Goal: Check status

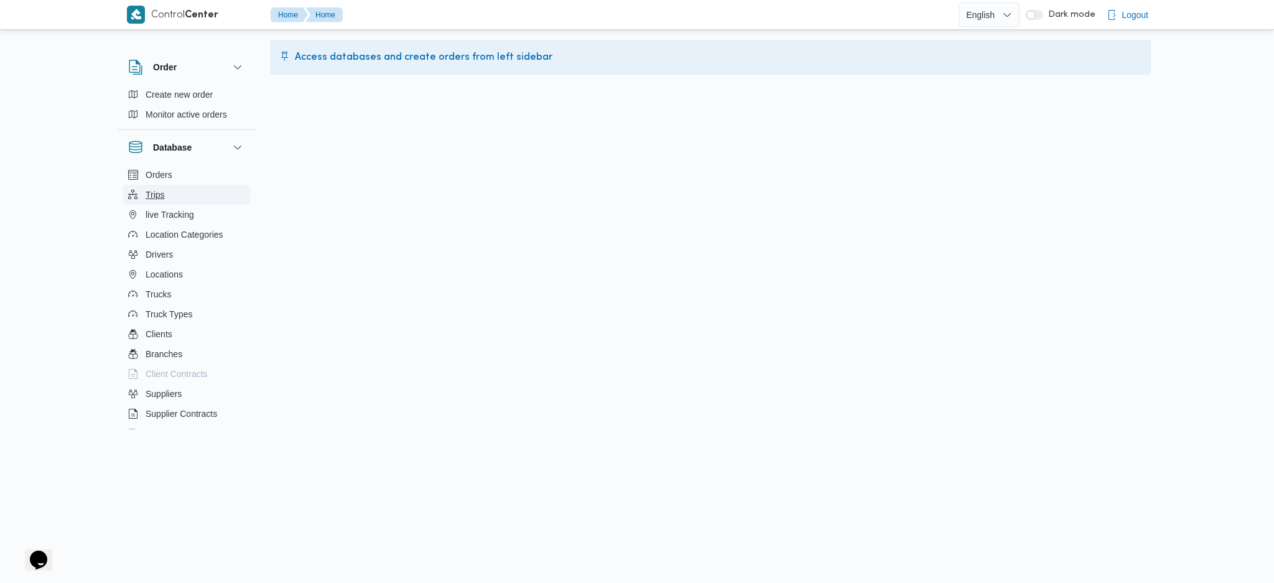
click at [187, 185] on button "Trips" at bounding box center [186, 195] width 127 height 20
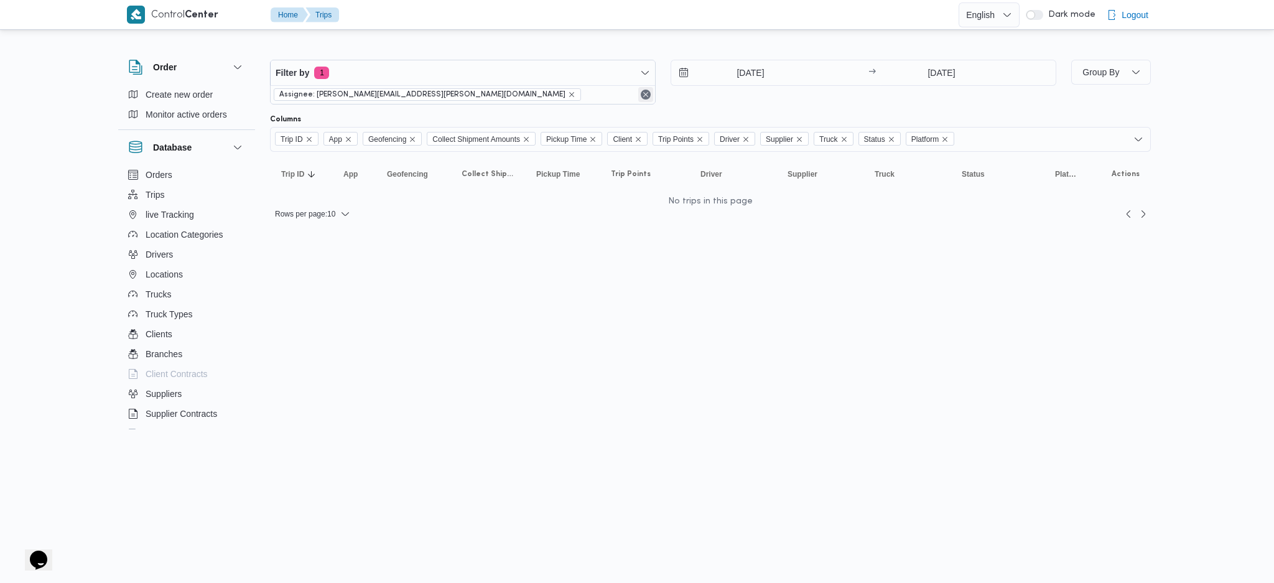
click at [650, 99] on button "Remove" at bounding box center [645, 94] width 15 height 15
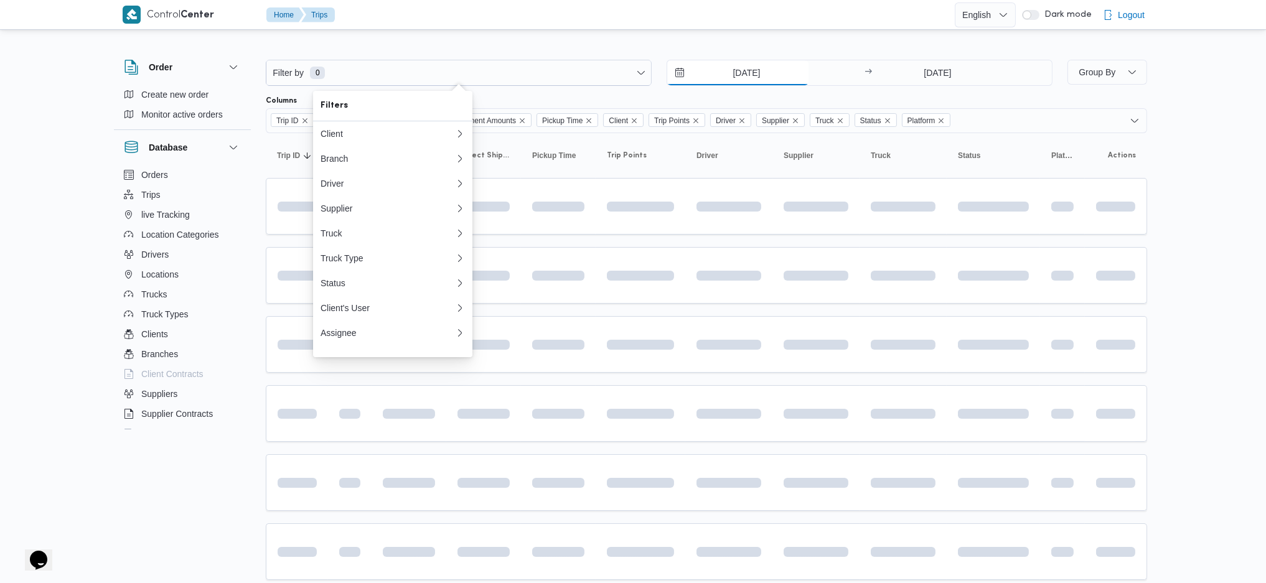
click at [733, 67] on input "[DATE]" at bounding box center [737, 72] width 141 height 25
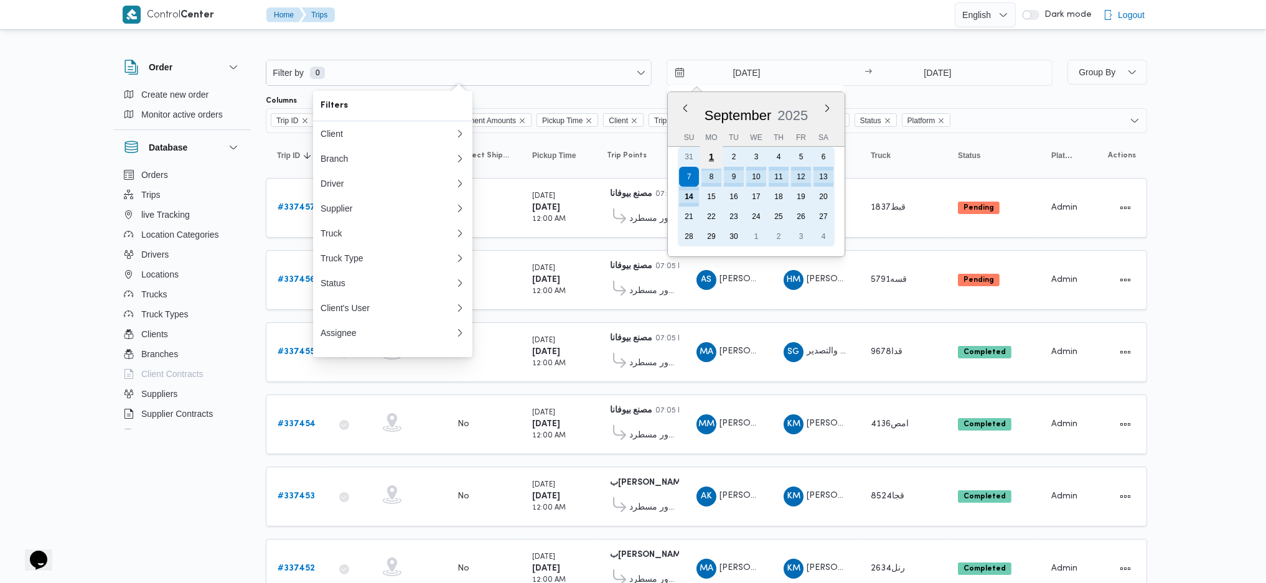
click at [712, 157] on div "1" at bounding box center [711, 157] width 24 height 24
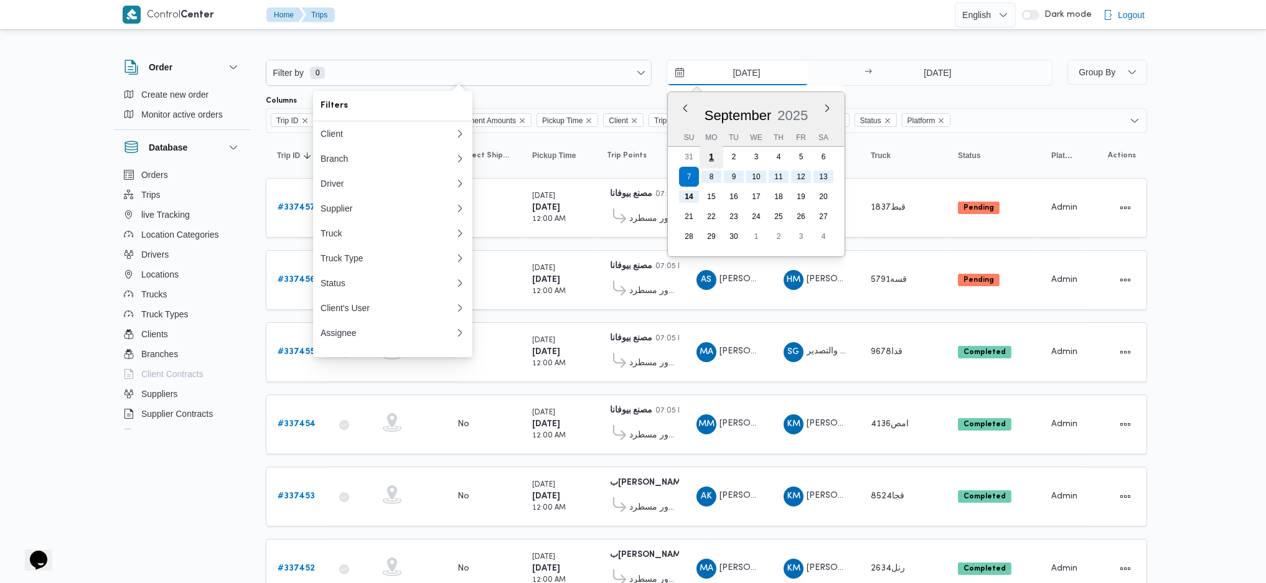
type input "1/9/2025"
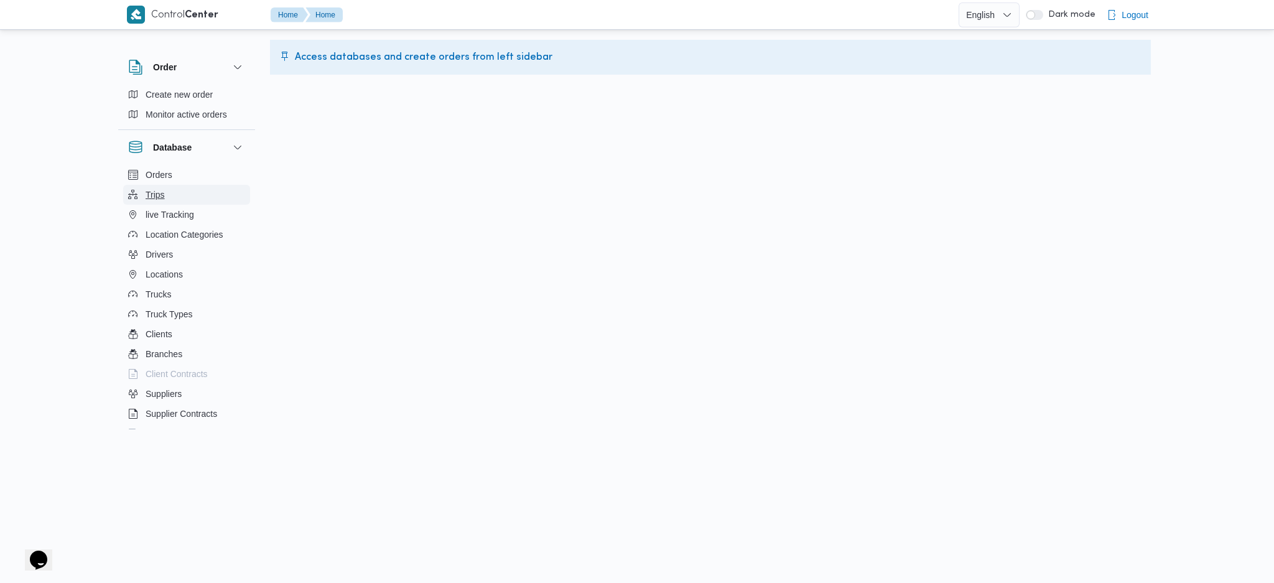
click at [164, 202] on button "Trips" at bounding box center [186, 195] width 127 height 20
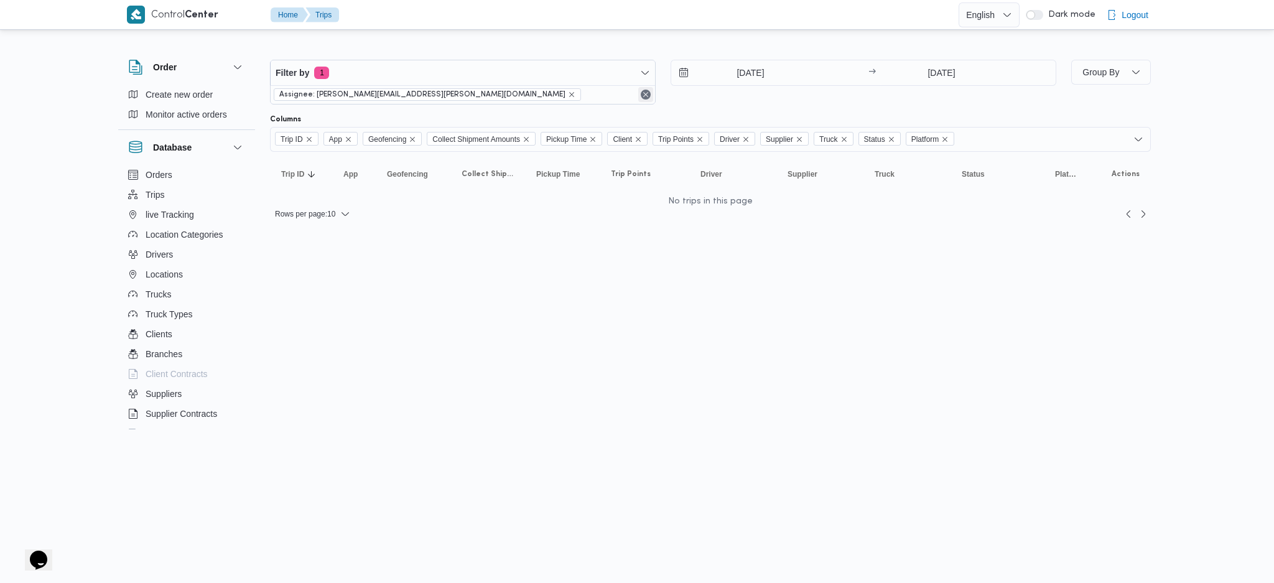
click at [648, 92] on button "Remove" at bounding box center [645, 94] width 15 height 15
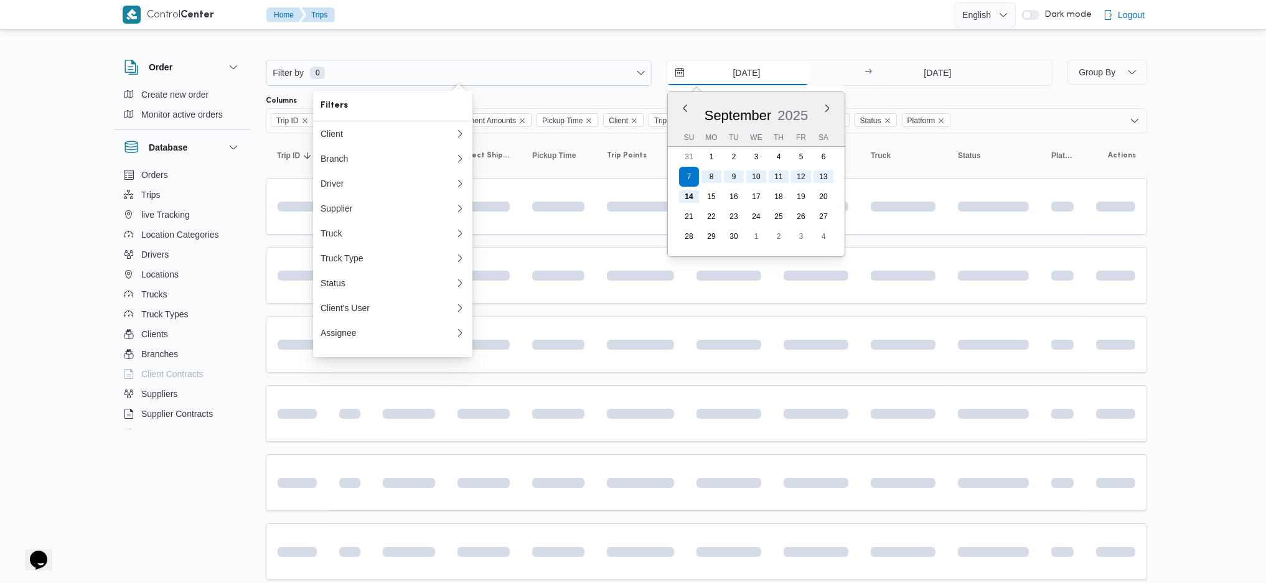
click at [762, 78] on input "[DATE]" at bounding box center [737, 72] width 141 height 25
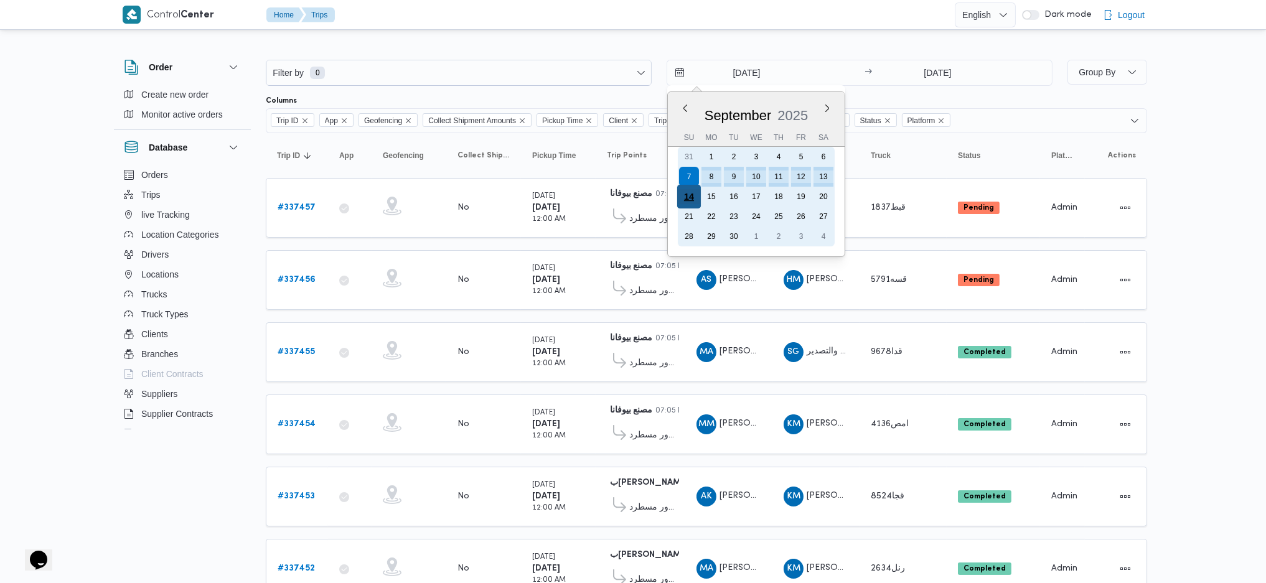
click at [690, 194] on div "14" at bounding box center [689, 197] width 24 height 24
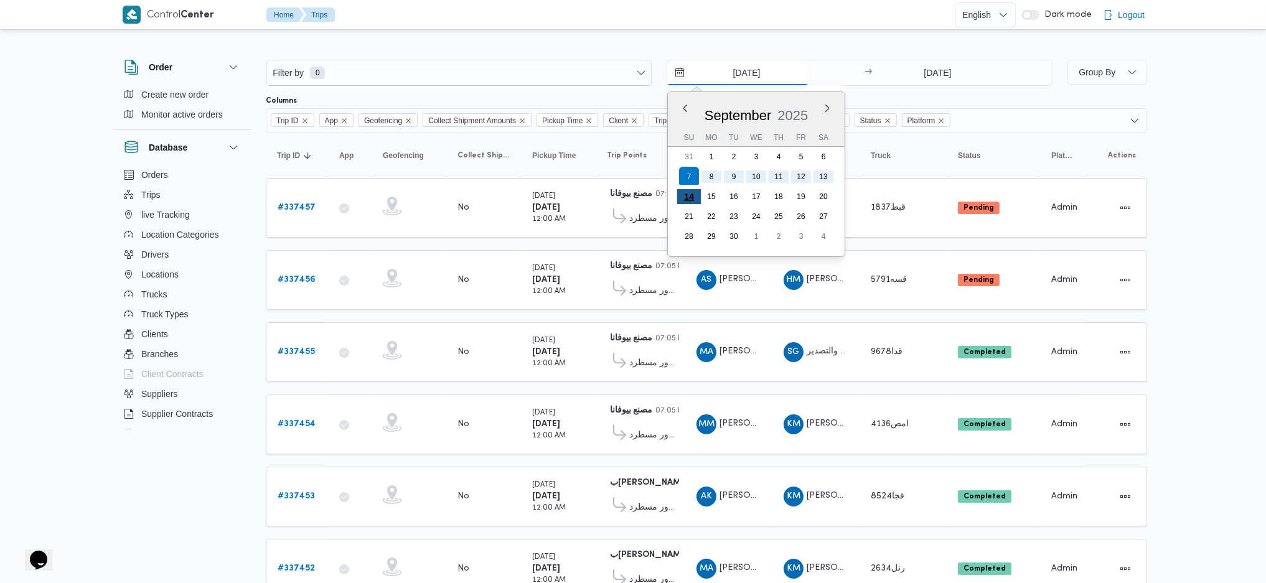
type input "[DATE]"
